Goal: Task Accomplishment & Management: Complete application form

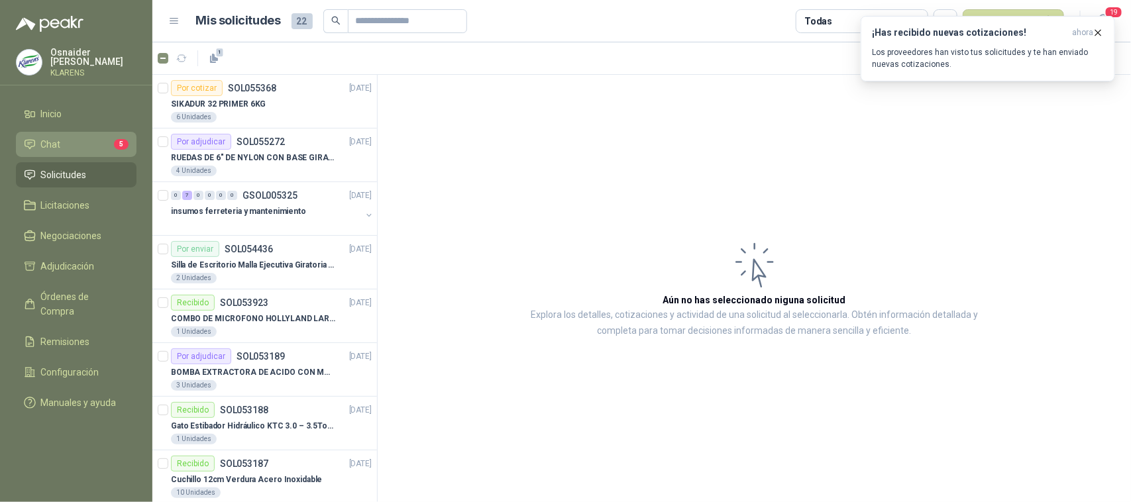
click at [44, 144] on span "Chat" at bounding box center [51, 144] width 20 height 15
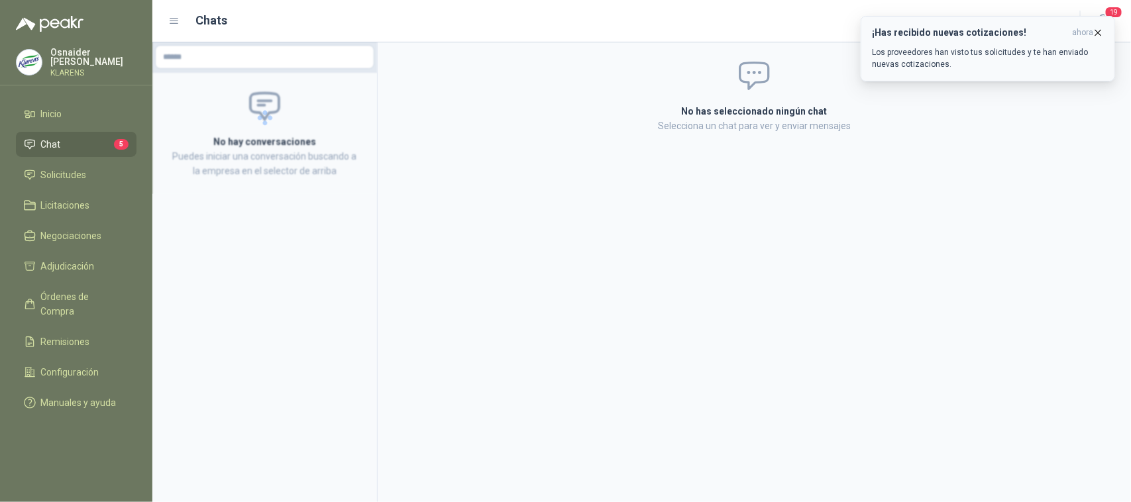
click at [1098, 34] on icon "button" at bounding box center [1098, 32] width 11 height 11
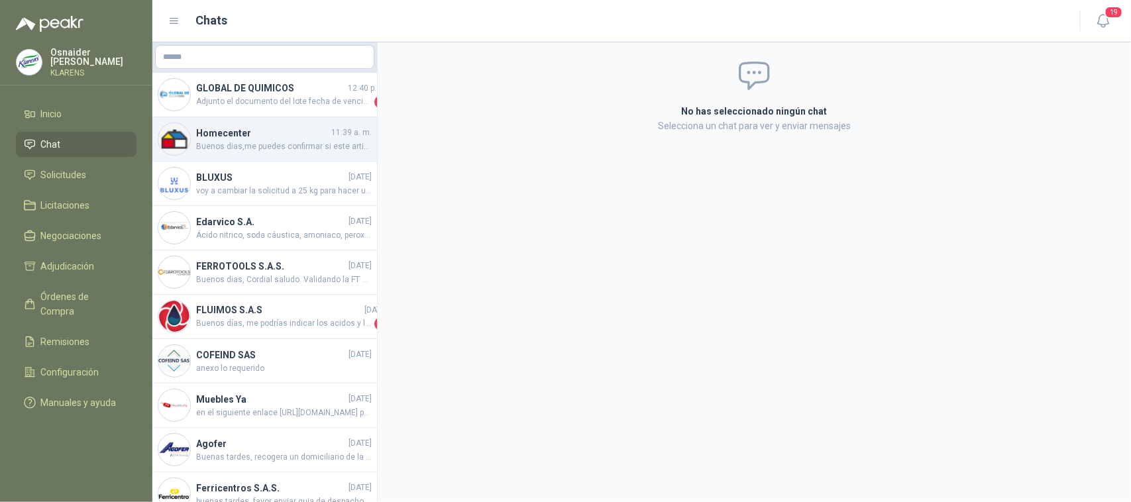
click at [267, 141] on span "Buenos dias,me puedes confirmar si este articulo es en acero inoxidable, ya que…" at bounding box center [284, 147] width 176 height 13
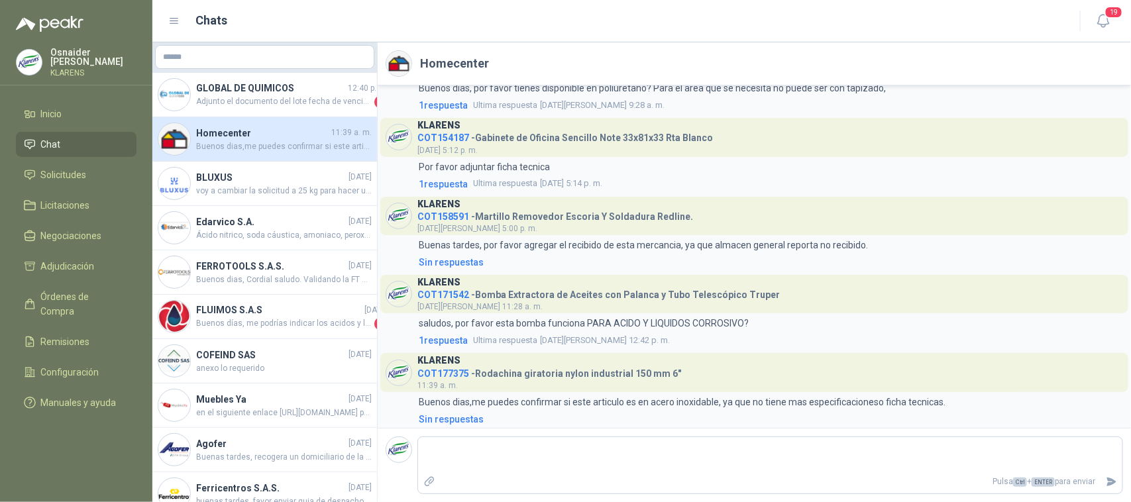
scroll to position [1373, 0]
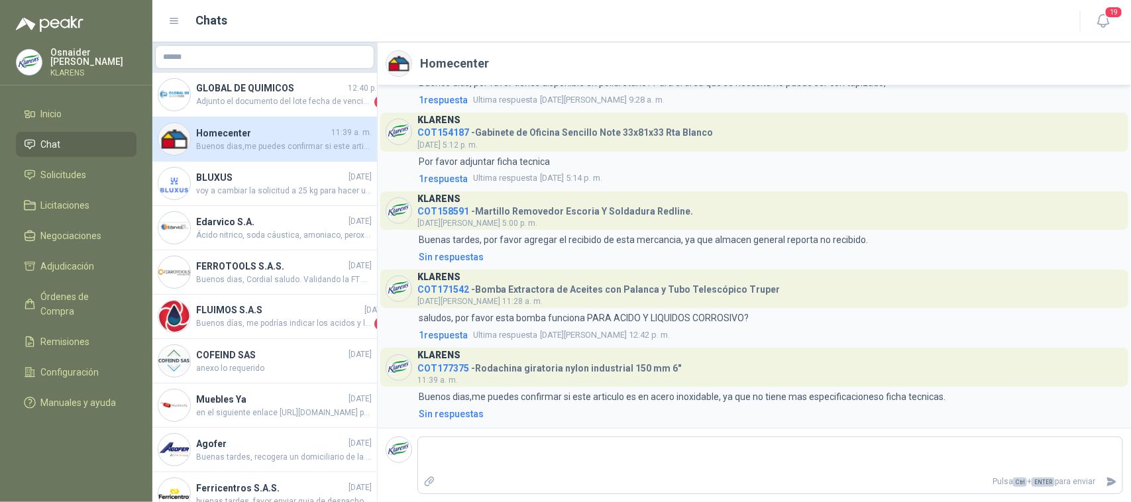
click at [268, 138] on h4 "Homecenter" at bounding box center [262, 133] width 133 height 15
click at [37, 111] on li "Inicio" at bounding box center [76, 114] width 105 height 15
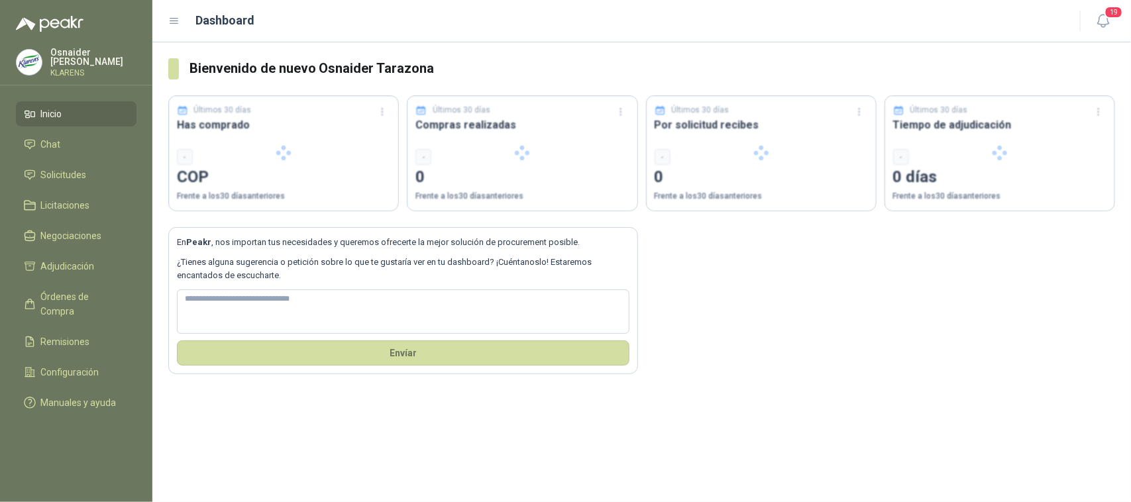
click at [37, 111] on li "Inicio" at bounding box center [76, 114] width 105 height 15
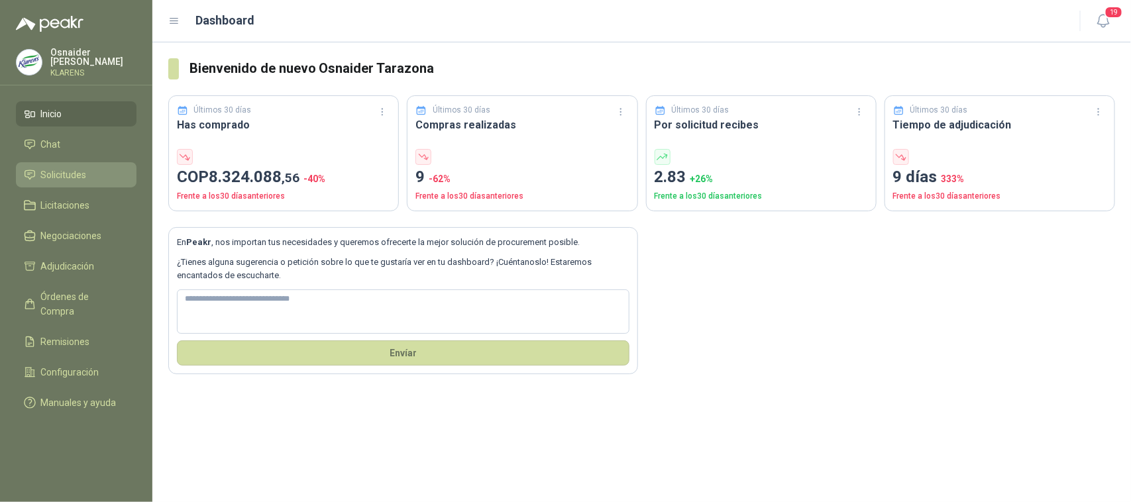
click at [60, 171] on span "Solicitudes" at bounding box center [64, 175] width 46 height 15
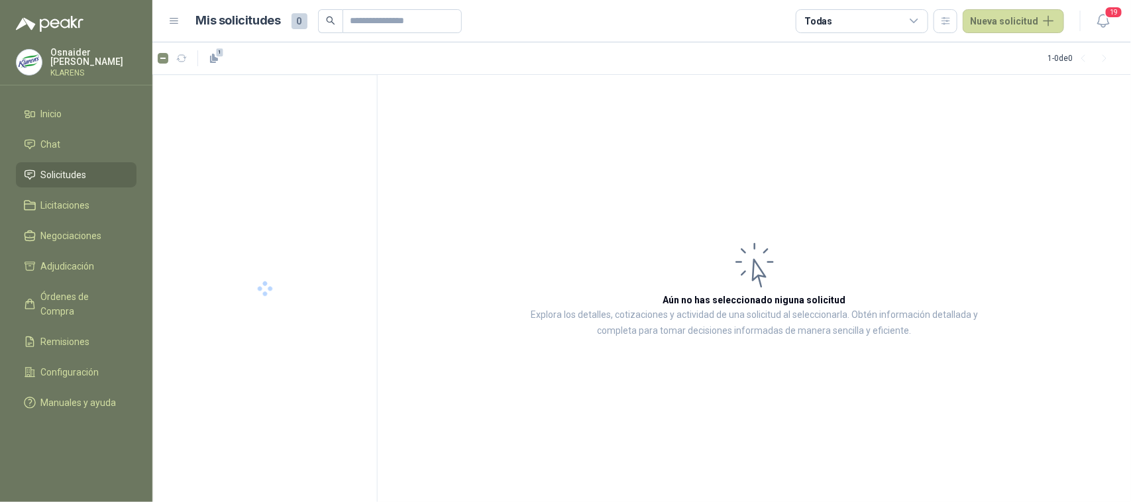
click at [60, 170] on span "Solicitudes" at bounding box center [64, 175] width 46 height 15
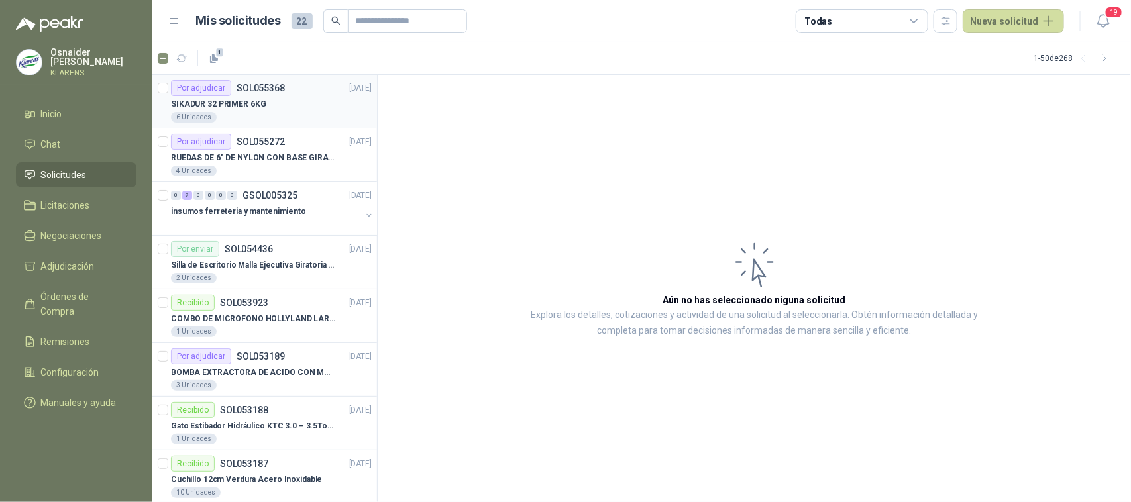
click at [279, 101] on div "SIKADUR 32 PRIMER 6KG" at bounding box center [271, 104] width 201 height 16
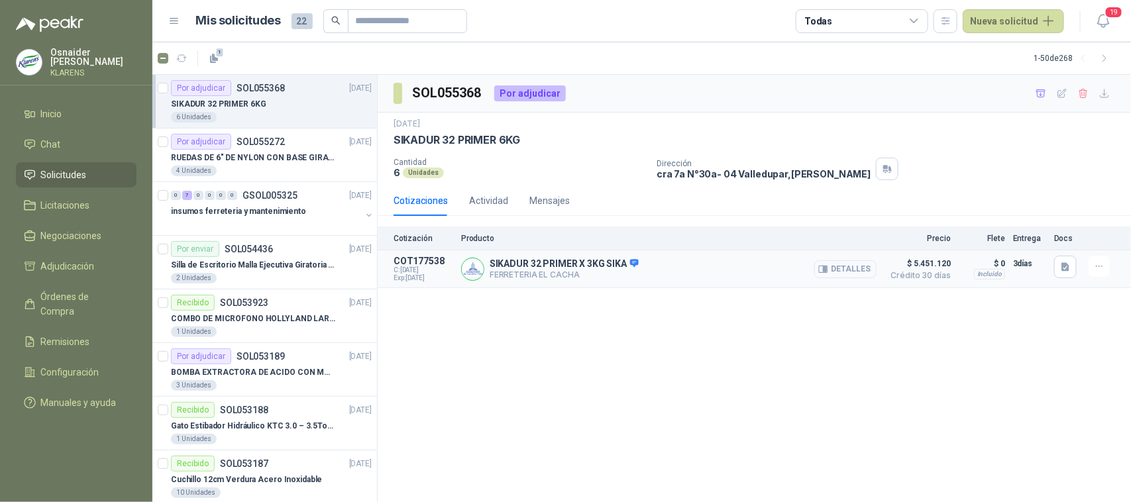
click at [862, 268] on button "Detalles" at bounding box center [846, 269] width 62 height 18
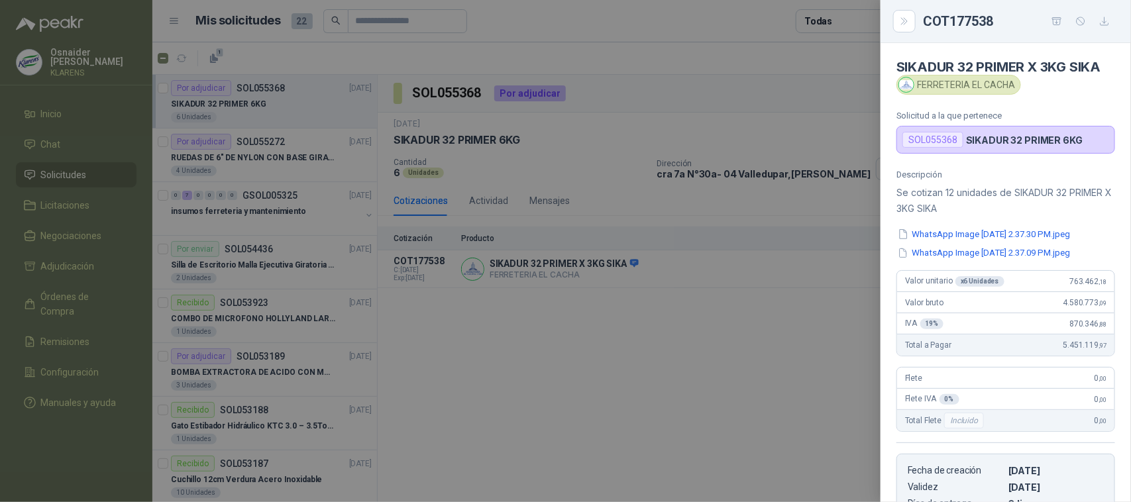
click at [763, 373] on div at bounding box center [565, 251] width 1131 height 502
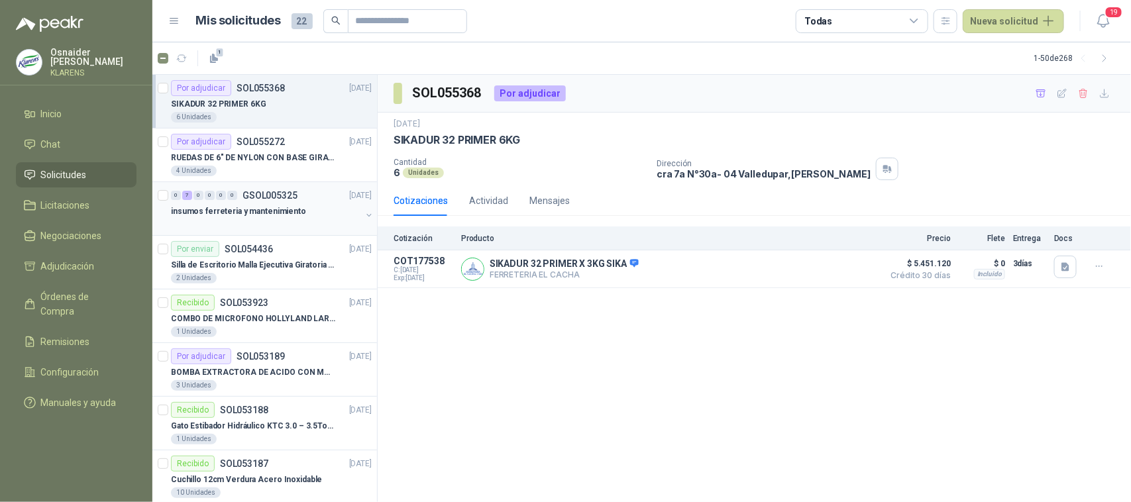
click at [282, 207] on p "insumos ferreteria y mantenimiento" at bounding box center [238, 211] width 135 height 13
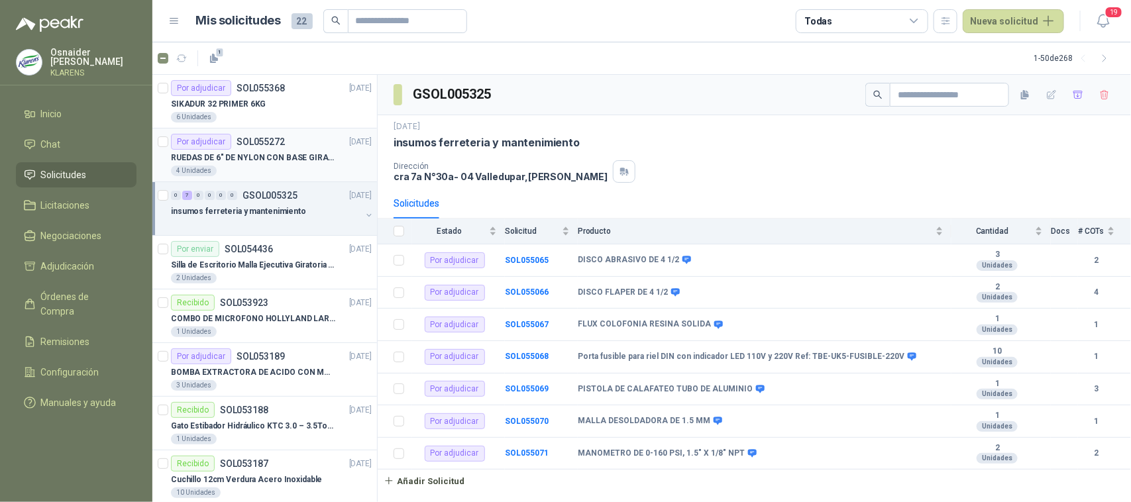
click at [253, 139] on p "SOL055272" at bounding box center [261, 141] width 48 height 9
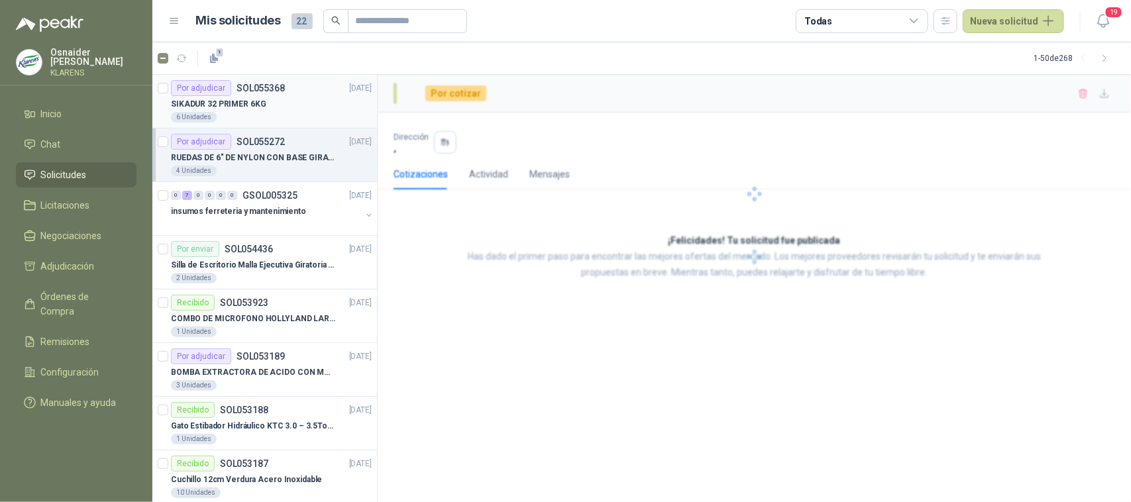
click at [253, 78] on article "Por adjudicar SOL055368 [DATE] SIKADUR 32 PRIMER 6KG 6 Unidades" at bounding box center [264, 102] width 225 height 54
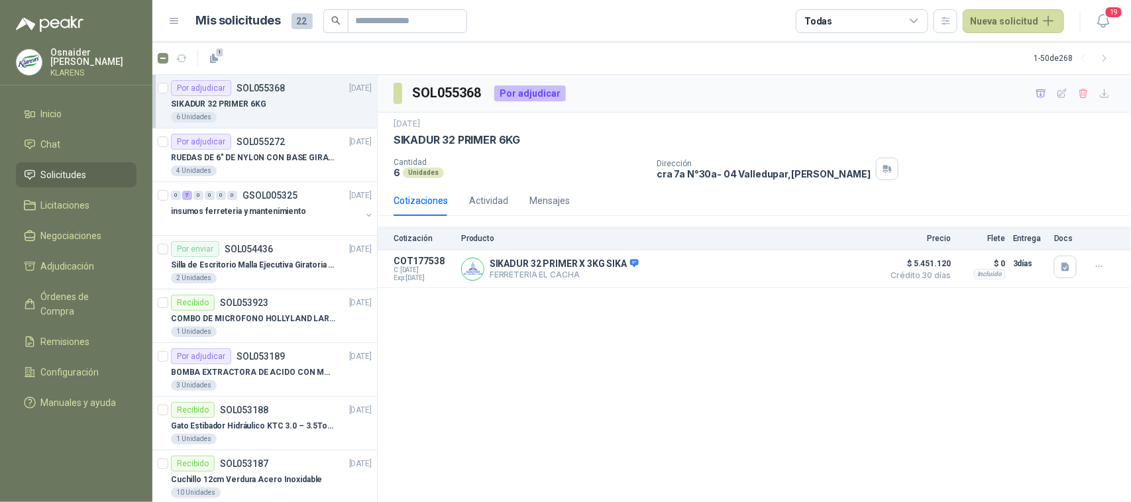
click at [270, 87] on p "SOL055368" at bounding box center [261, 88] width 48 height 9
click at [67, 142] on li "Chat" at bounding box center [76, 144] width 105 height 15
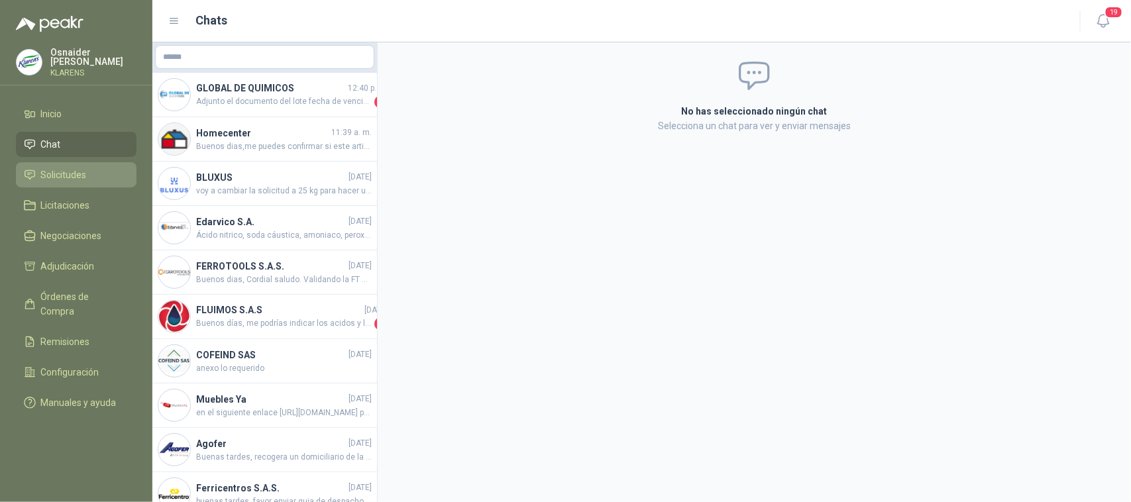
click at [66, 171] on span "Solicitudes" at bounding box center [64, 175] width 46 height 15
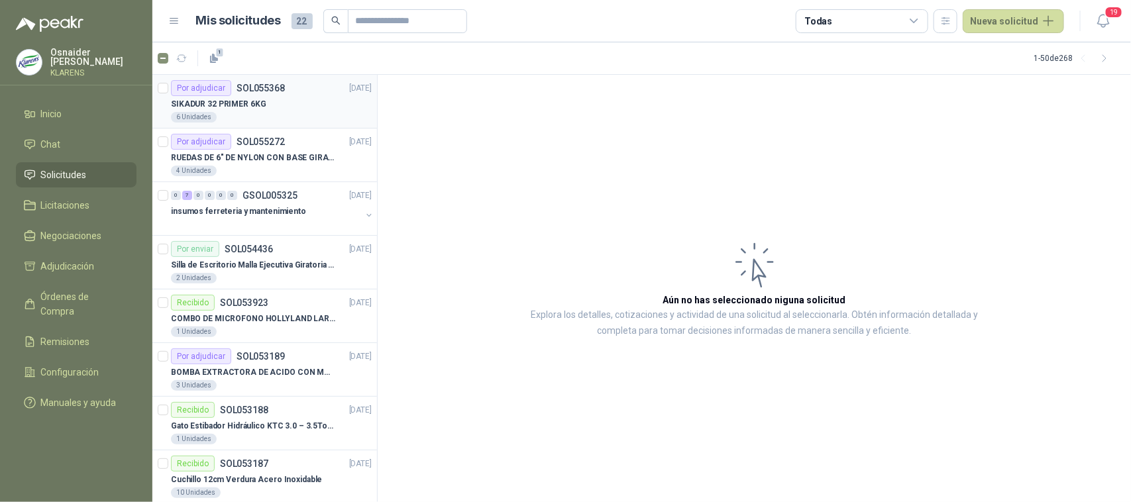
click at [269, 107] on div "SIKADUR 32 PRIMER 6KG" at bounding box center [271, 104] width 201 height 16
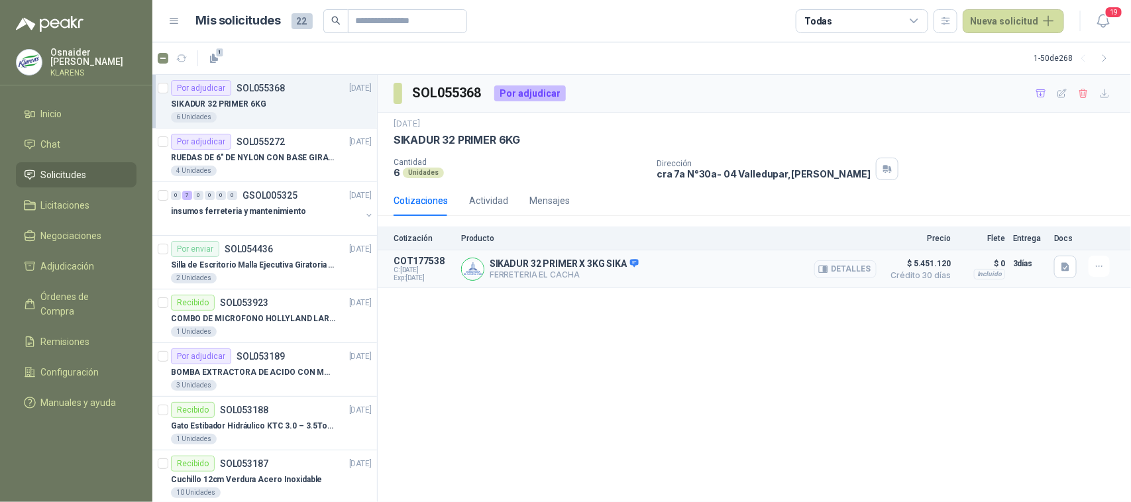
click at [844, 267] on button "Detalles" at bounding box center [846, 269] width 62 height 18
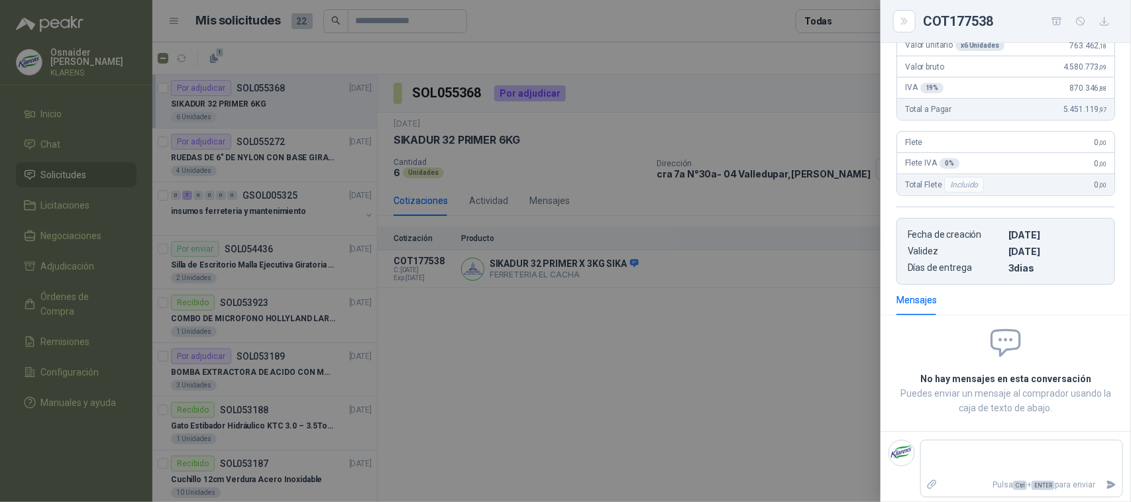
scroll to position [153, 0]
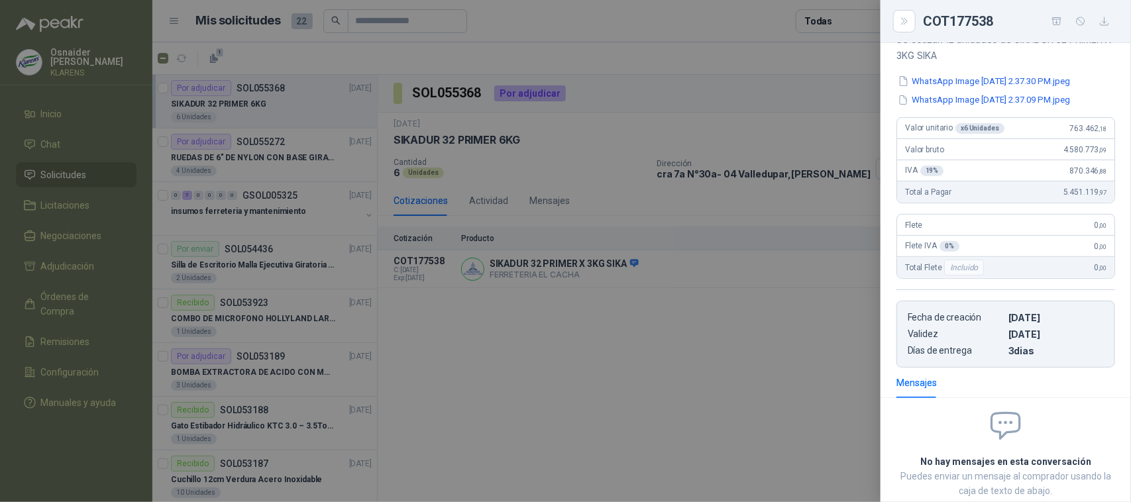
click at [819, 341] on div at bounding box center [565, 251] width 1131 height 502
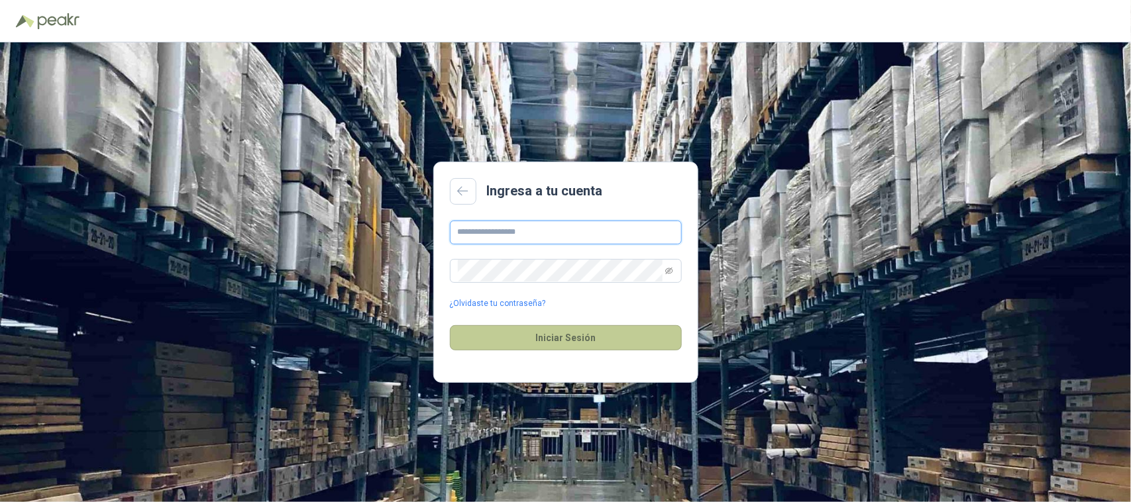
type input "**********"
click at [605, 333] on button "Iniciar Sesión" at bounding box center [566, 337] width 232 height 25
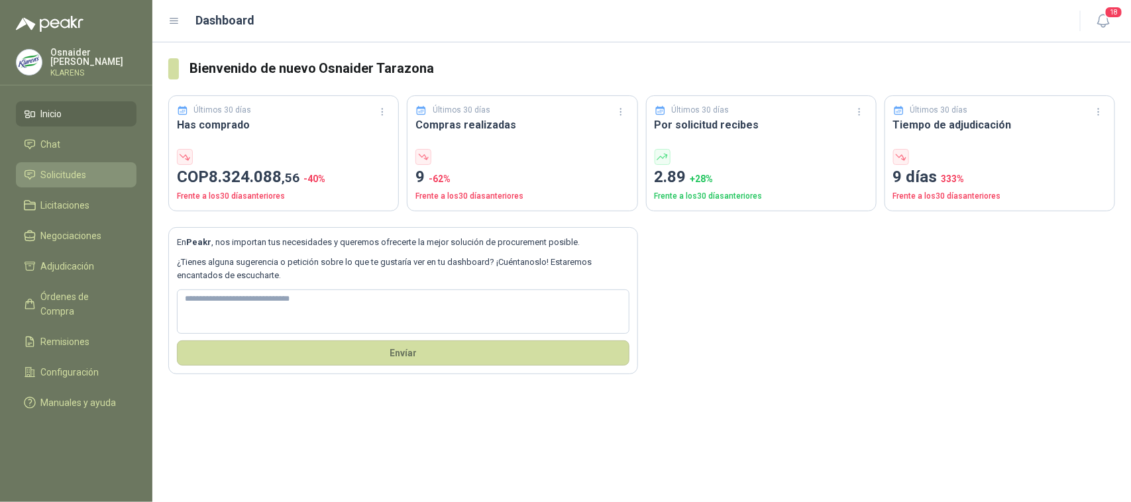
click at [96, 162] on link "Solicitudes" at bounding box center [76, 174] width 121 height 25
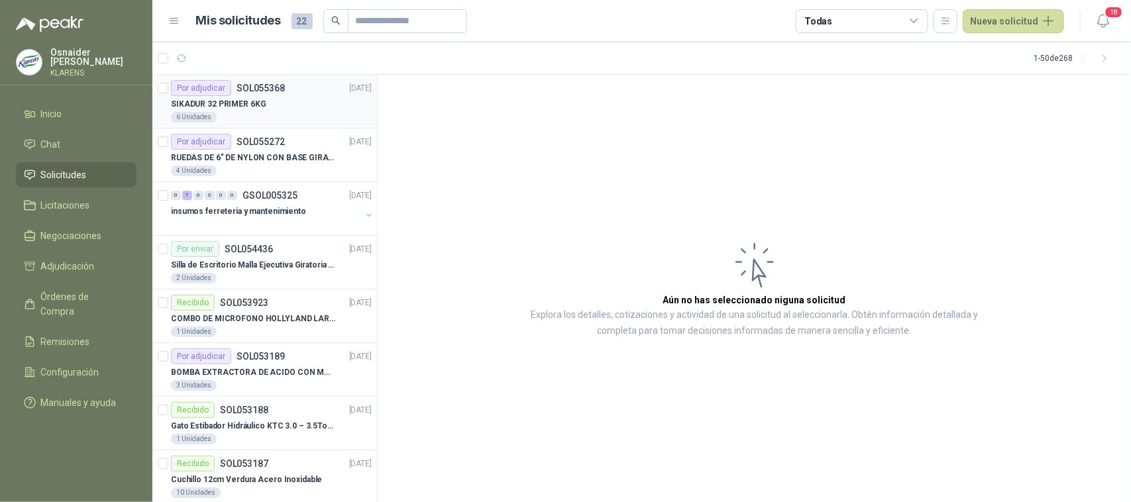
click at [323, 108] on div "SIKADUR 32 PRIMER 6KG" at bounding box center [271, 104] width 201 height 16
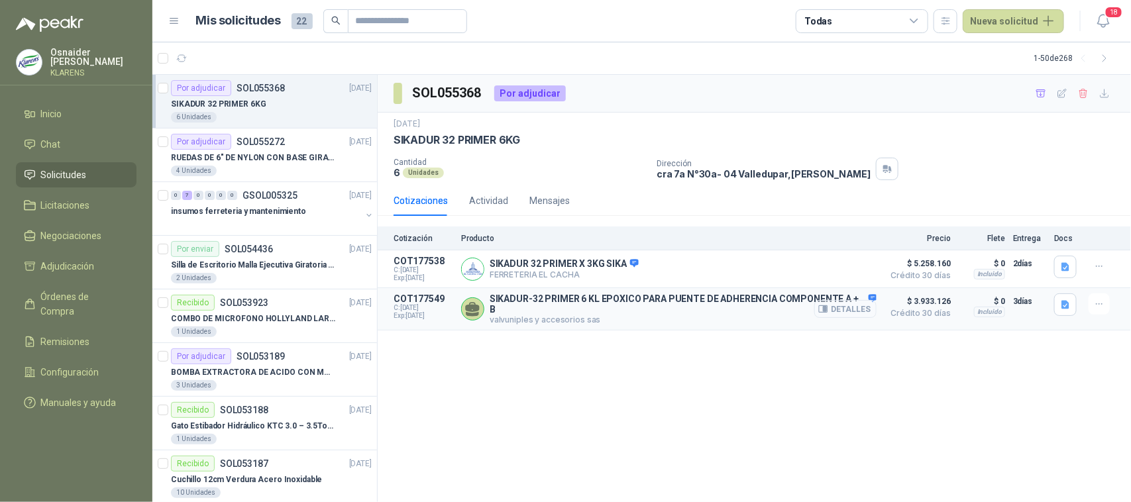
click at [868, 304] on button "Detalles" at bounding box center [846, 309] width 62 height 18
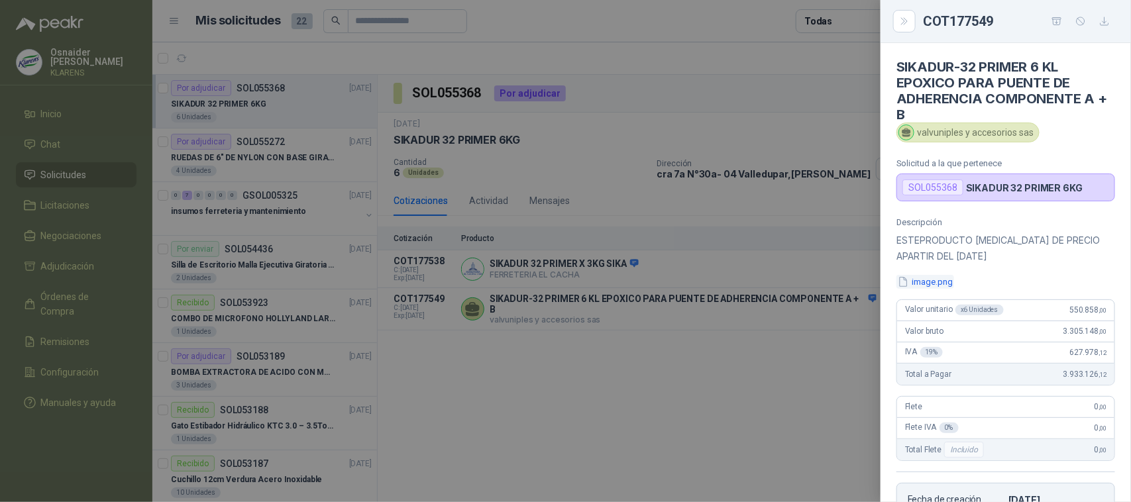
click at [935, 285] on button "image.png" at bounding box center [926, 282] width 58 height 14
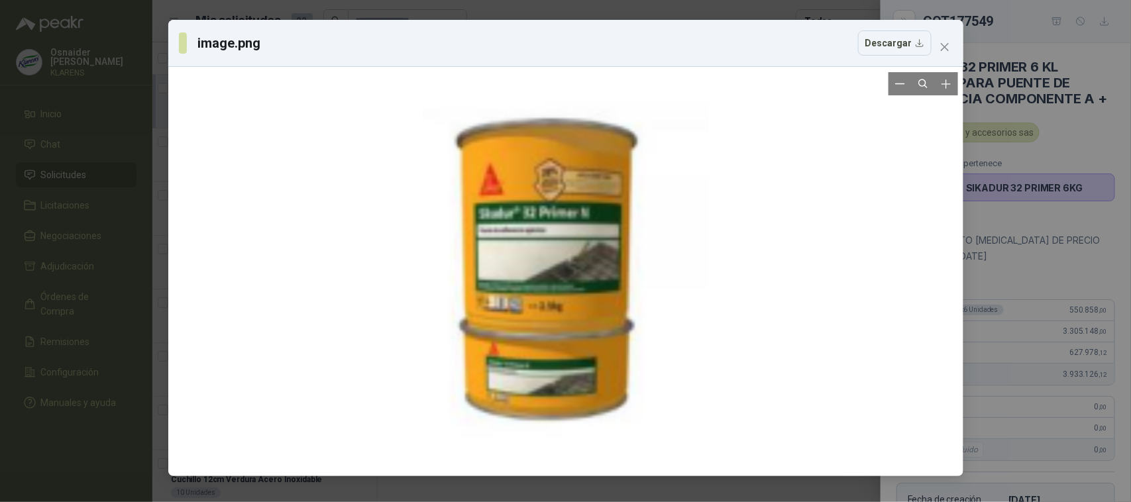
click at [950, 209] on div at bounding box center [566, 271] width 785 height 399
click at [1041, 203] on div "image.png Descargar" at bounding box center [565, 251] width 1131 height 502
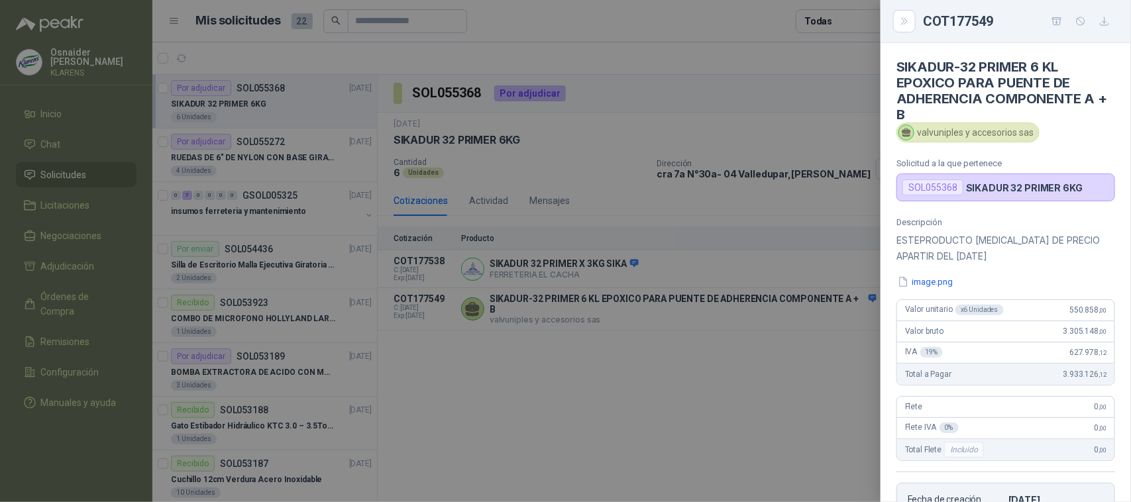
click at [522, 209] on div at bounding box center [565, 251] width 1131 height 502
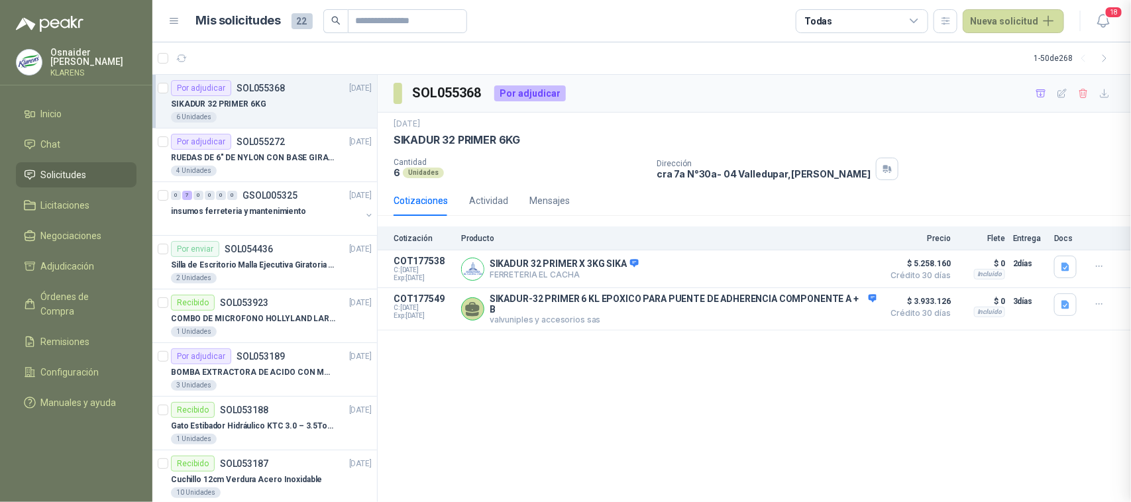
scroll to position [272, 0]
